Goal: Task Accomplishment & Management: Complete application form

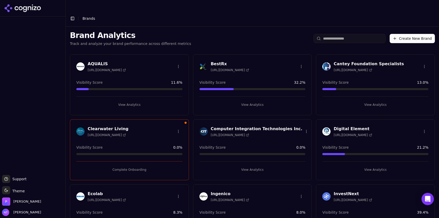
click at [409, 34] on button "Create New Brand" at bounding box center [412, 38] width 45 height 9
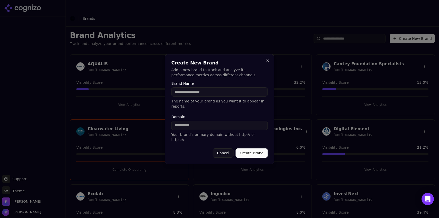
click at [218, 123] on input "Domain" at bounding box center [220, 125] width 96 height 9
paste input "**********"
type input "**********"
click at [199, 94] on input "Brand Name" at bounding box center [220, 91] width 96 height 9
type input "******"
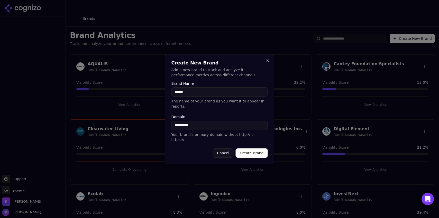
click at [253, 149] on button "Create Brand" at bounding box center [252, 153] width 32 height 9
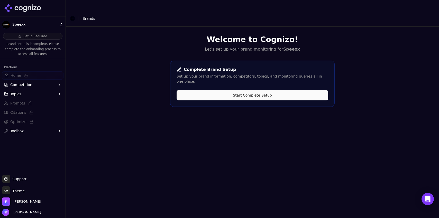
click at [276, 90] on button "Start Complete Setup" at bounding box center [253, 95] width 152 height 10
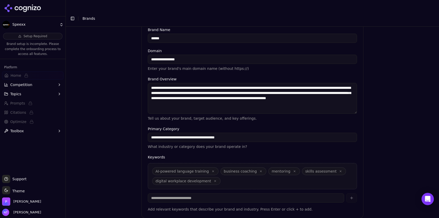
scroll to position [114, 0]
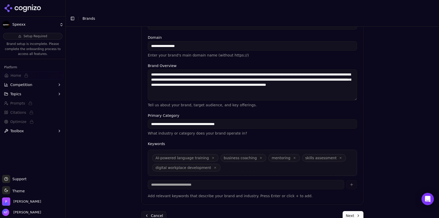
click at [350, 211] on button "Next" at bounding box center [353, 215] width 21 height 9
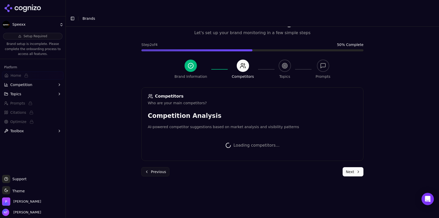
scroll to position [113, 0]
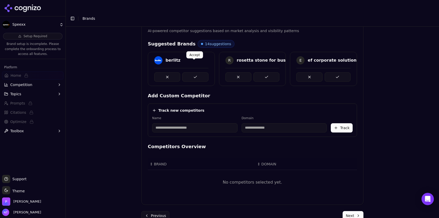
click at [192, 73] on button at bounding box center [195, 77] width 26 height 9
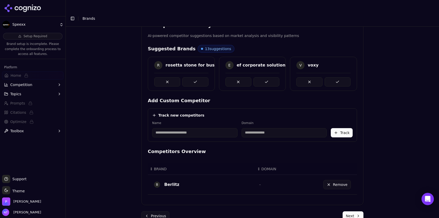
click at [192, 77] on button at bounding box center [195, 81] width 26 height 9
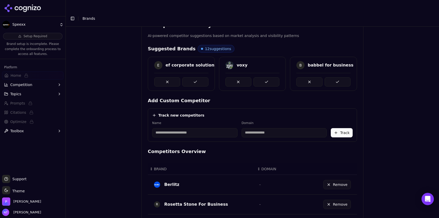
click at [192, 77] on button at bounding box center [195, 81] width 26 height 9
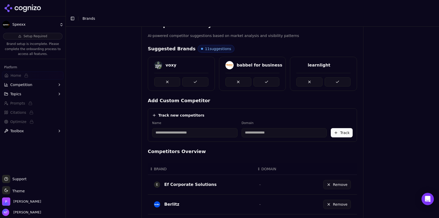
click at [192, 77] on button at bounding box center [195, 81] width 26 height 9
click at [254, 77] on button at bounding box center [267, 81] width 26 height 9
click at [192, 77] on button at bounding box center [195, 81] width 26 height 9
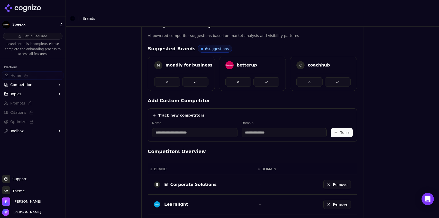
click at [192, 77] on button at bounding box center [195, 81] width 26 height 9
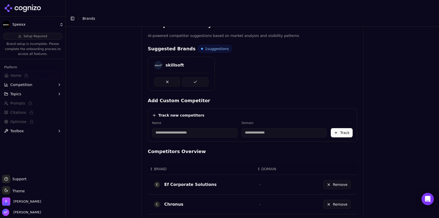
click at [192, 77] on button at bounding box center [195, 81] width 26 height 9
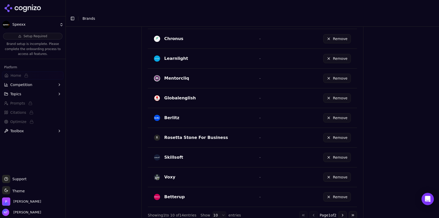
scroll to position [299, 0]
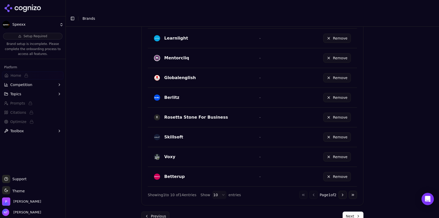
click at [349, 212] on button "Next" at bounding box center [353, 216] width 21 height 9
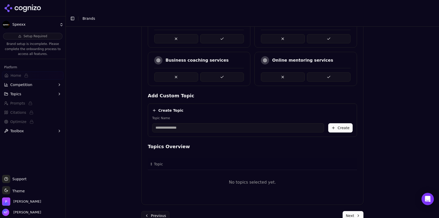
scroll to position [75, 0]
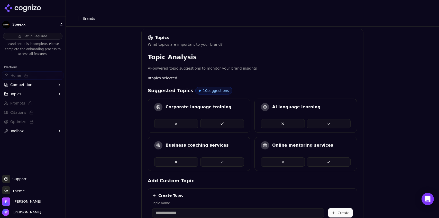
click at [216, 119] on button at bounding box center [222, 123] width 44 height 9
click at [328, 119] on button at bounding box center [329, 123] width 44 height 9
click at [231, 119] on button at bounding box center [222, 123] width 44 height 9
click at [278, 119] on button at bounding box center [283, 123] width 44 height 9
click at [322, 119] on button at bounding box center [329, 123] width 44 height 9
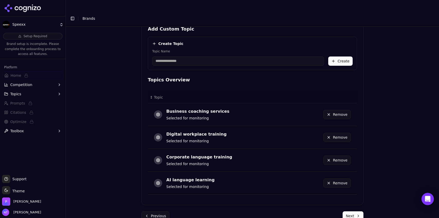
click at [351, 212] on button "Next" at bounding box center [353, 216] width 21 height 9
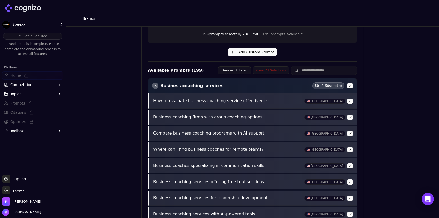
scroll to position [198, 0]
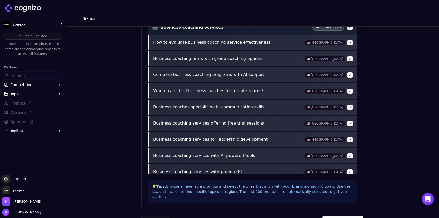
click at [350, 216] on button "Complete Setup" at bounding box center [342, 220] width 41 height 9
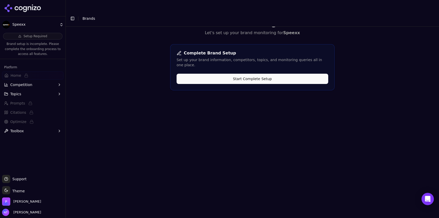
scroll to position [0, 0]
